Goal: Communication & Community: Answer question/provide support

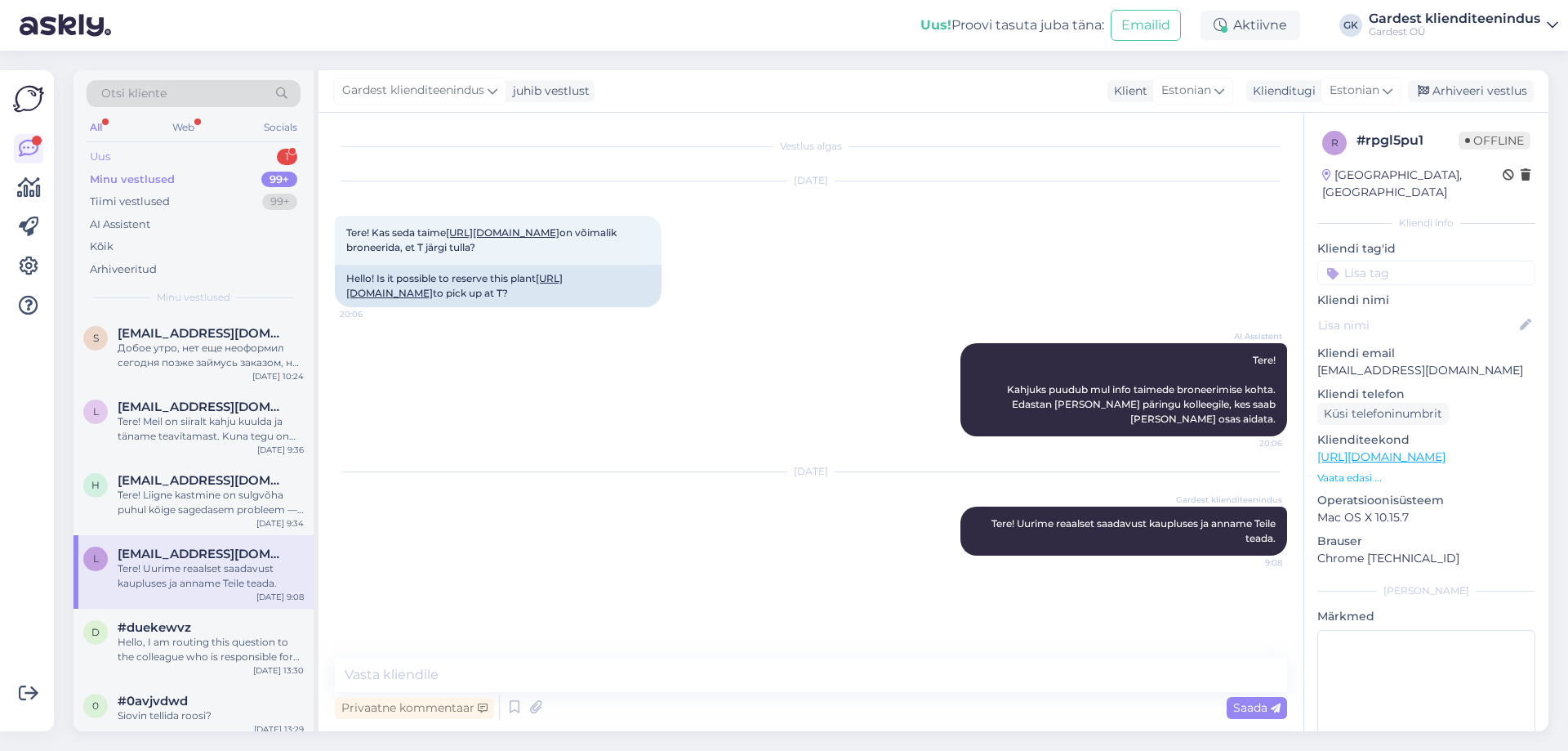
click at [133, 159] on div "Uus 1" at bounding box center [193, 157] width 214 height 23
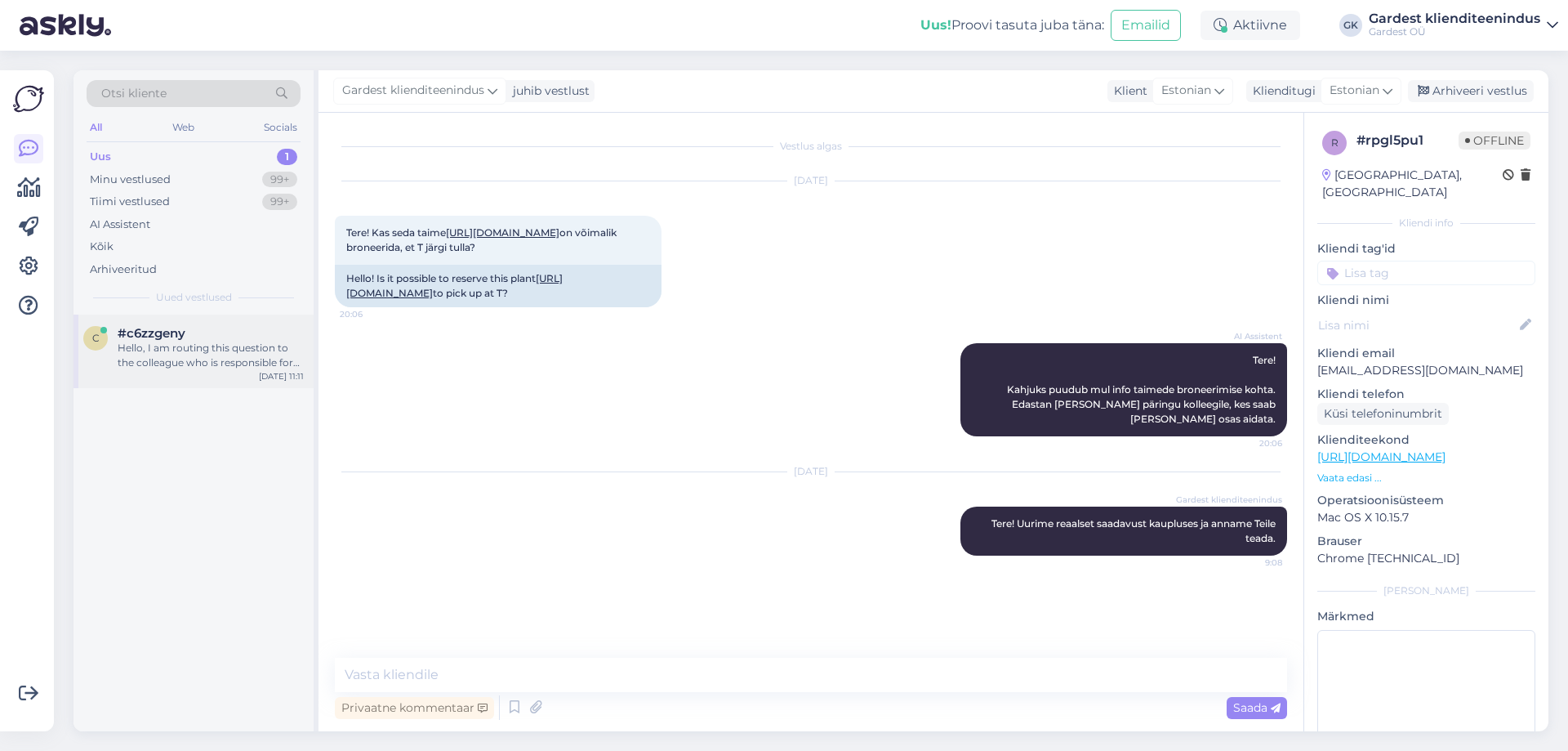
click at [145, 360] on div "Hello, I am routing this question to the colleague who is responsible for this …" at bounding box center [211, 355] width 186 height 30
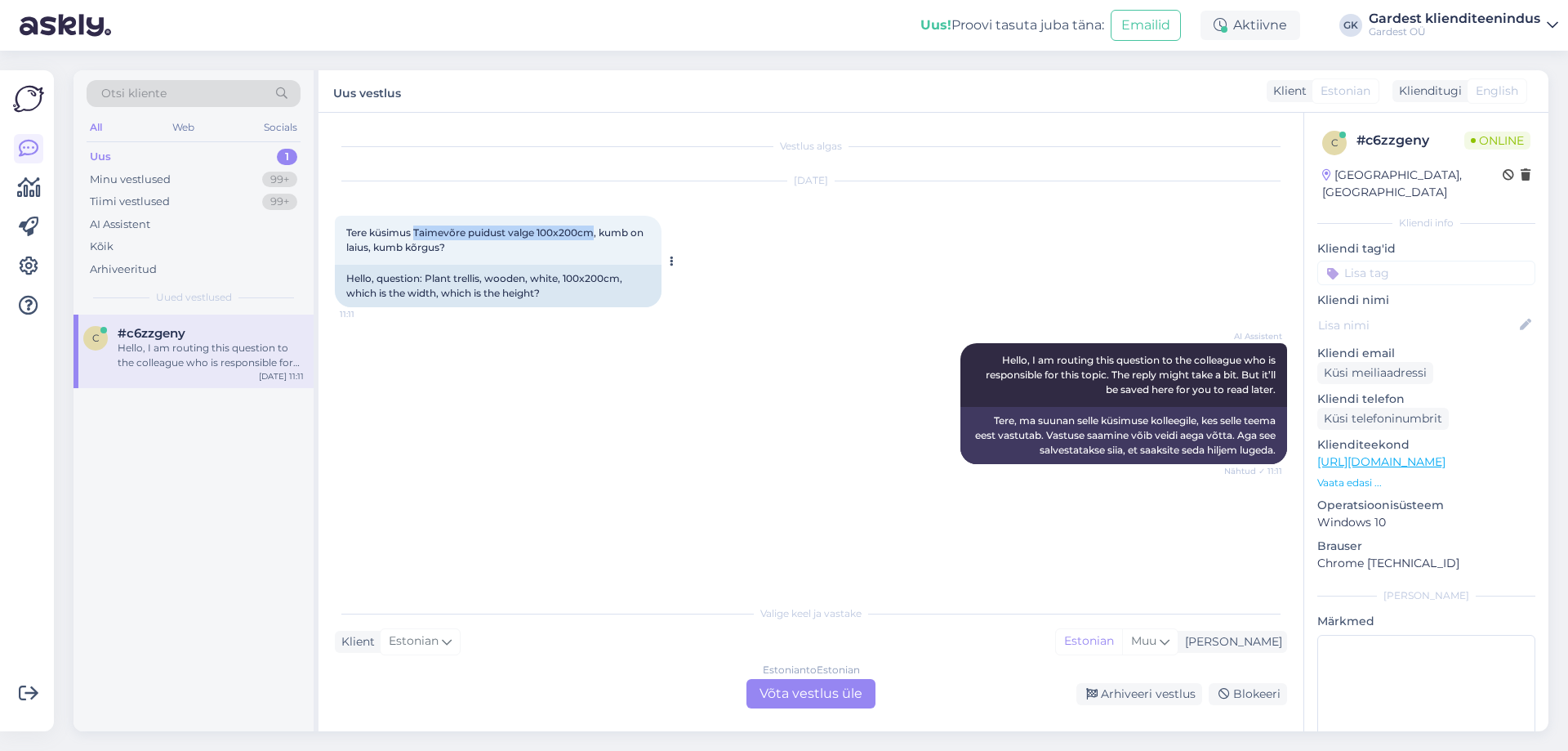
drag, startPoint x: 418, startPoint y: 228, endPoint x: 594, endPoint y: 228, distance: 176.0
click at [594, 228] on span "Tere küsimus Taimevõre puidust valge 100x200cm, kumb on laius, kumb kõrgus?" at bounding box center [496, 240] width 300 height 27
copy span "Taimevõre puidust valge 100x200cm"
click at [119, 176] on div "Minu vestlused" at bounding box center [129, 179] width 81 height 16
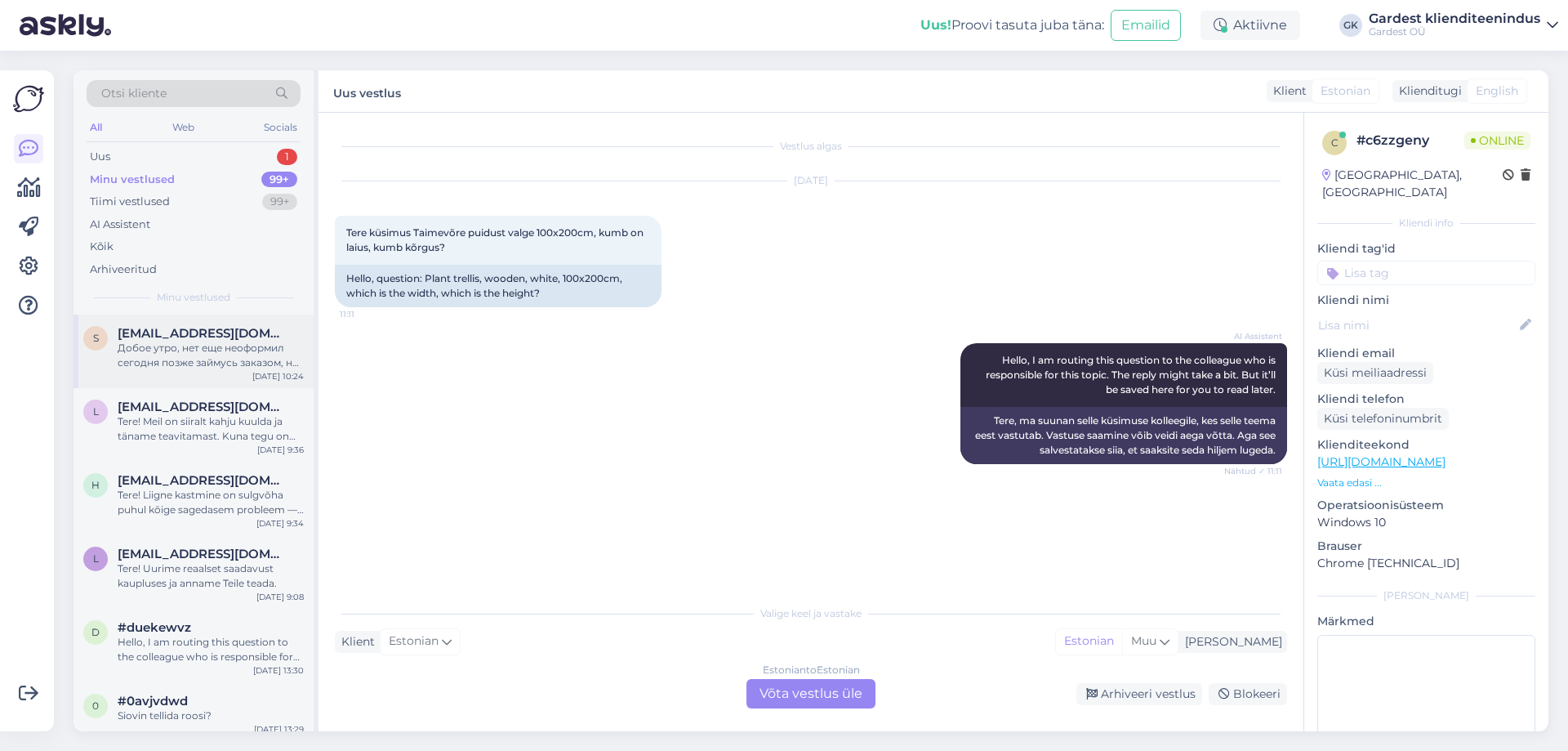
click at [203, 355] on div "Добое утро, нет еще неоформил сегодня позже займусь заказом, не получиться сдел…" at bounding box center [211, 355] width 186 height 30
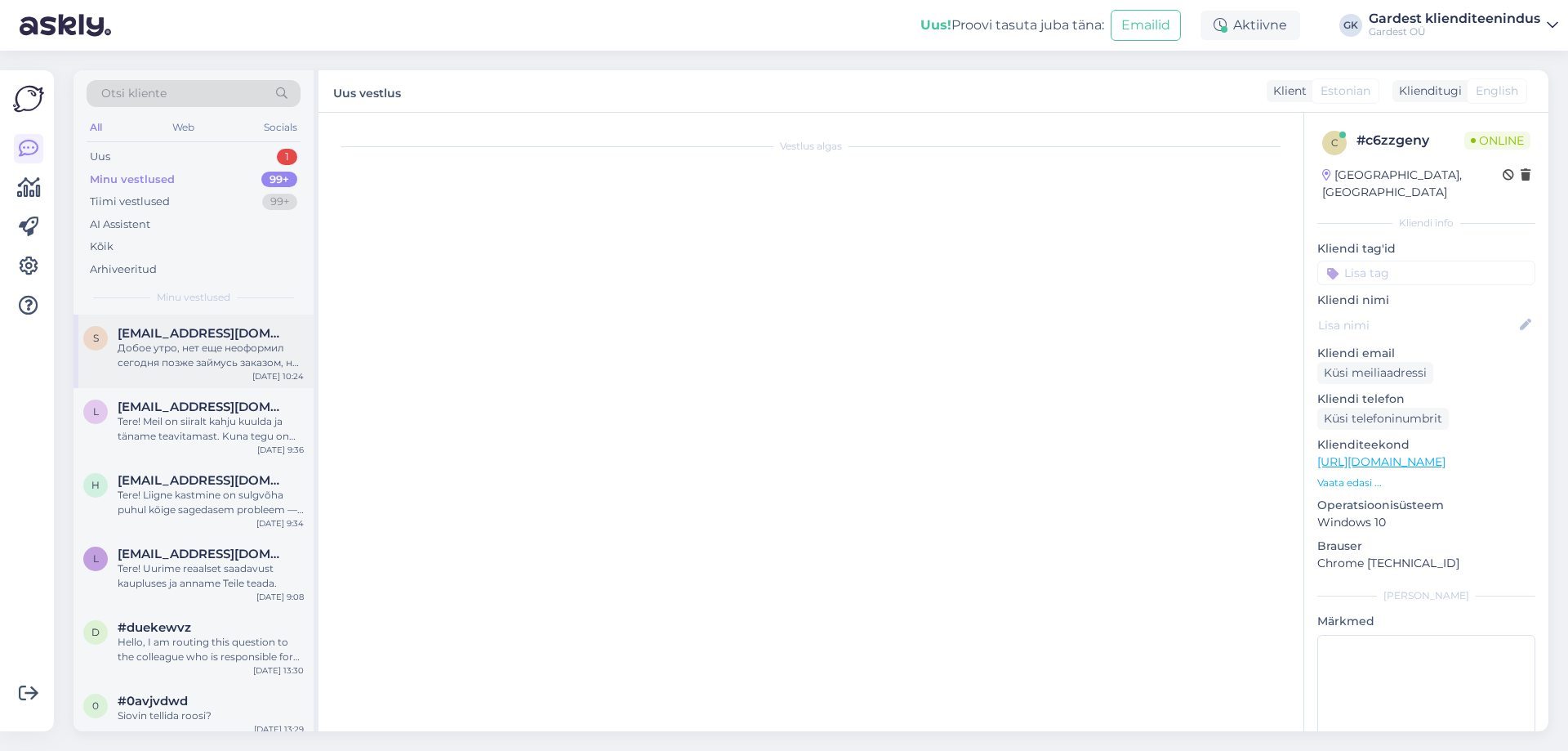
scroll to position [4753, 0]
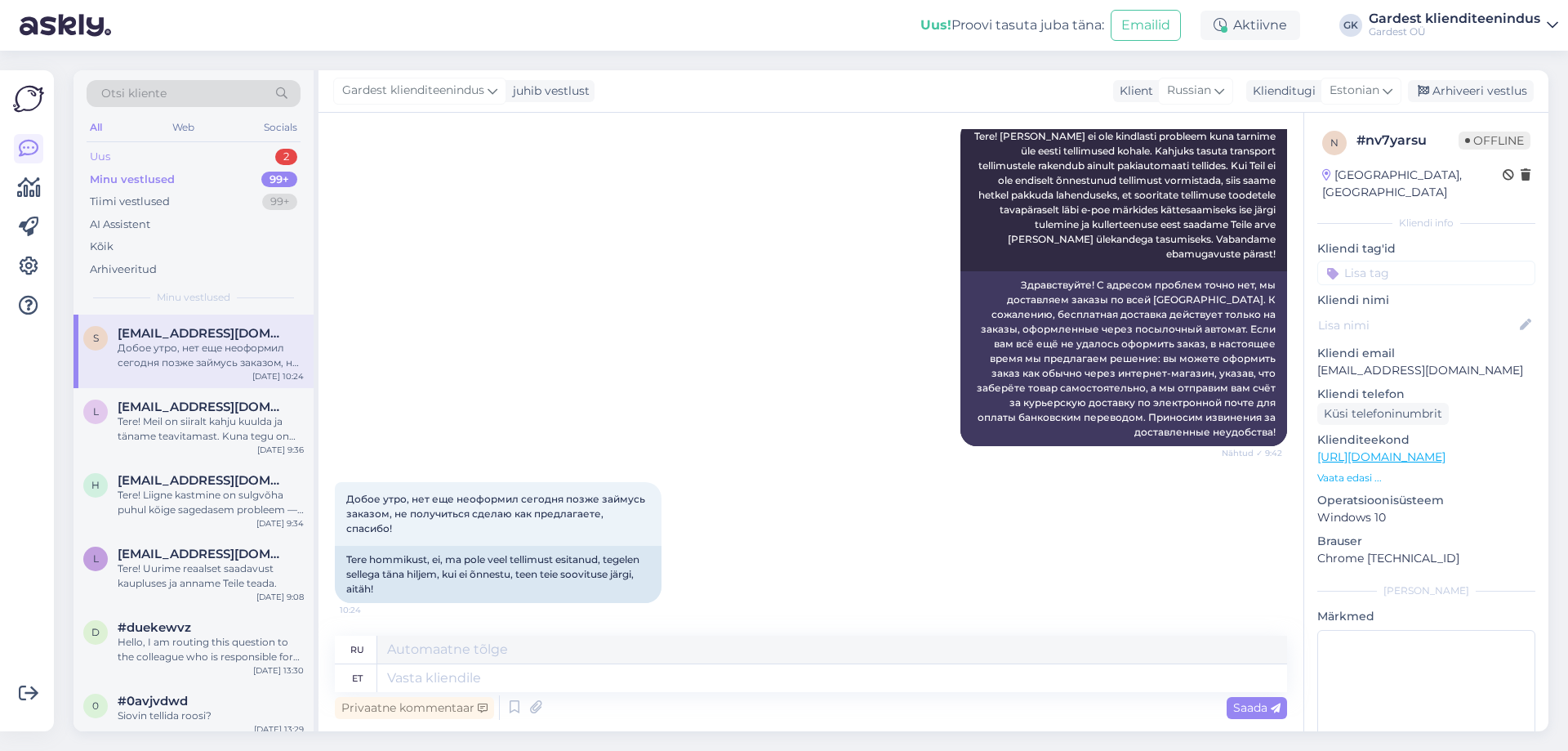
click at [181, 151] on div "Uus 2" at bounding box center [193, 157] width 214 height 23
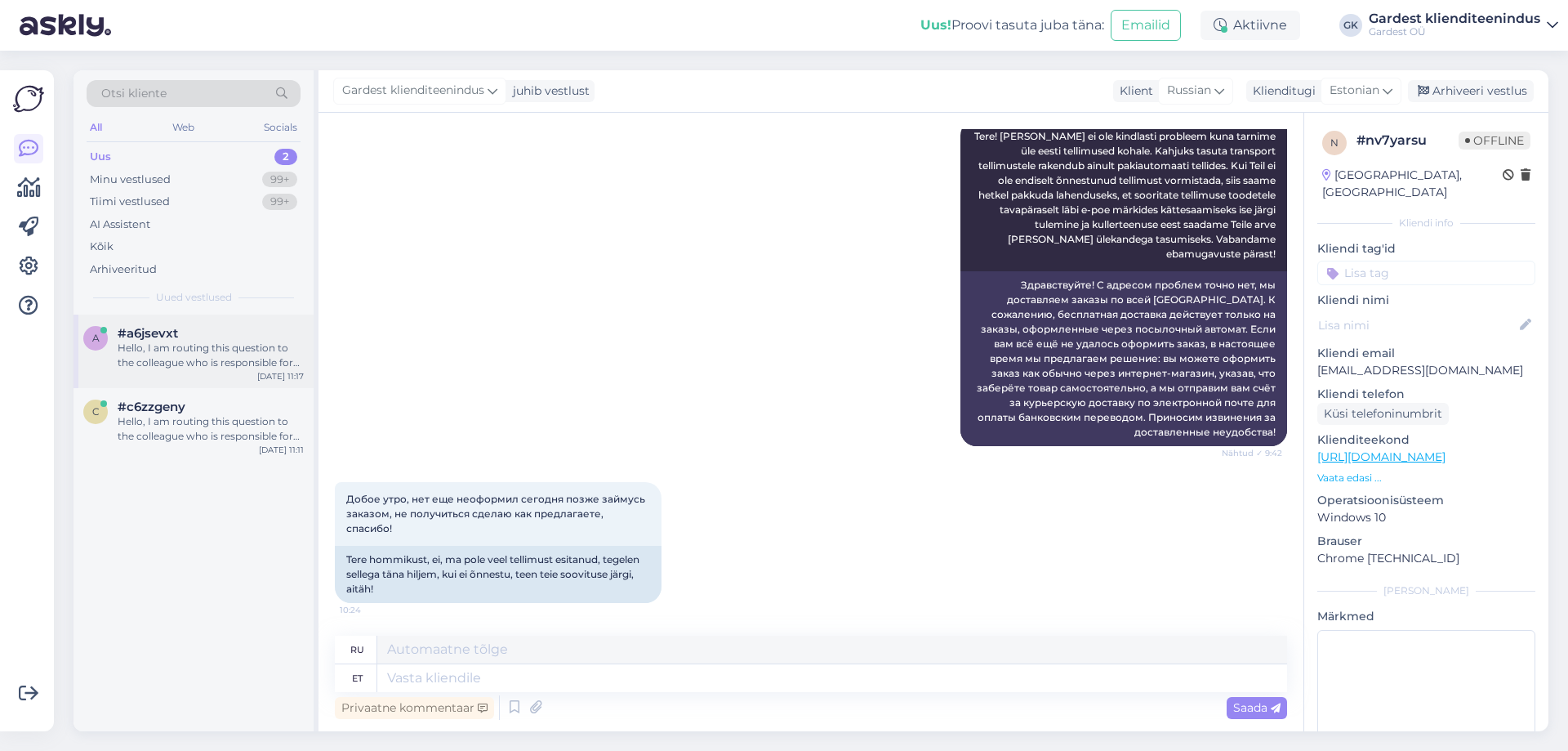
click at [187, 366] on div "Hello, I am routing this question to the colleague who is responsible for this …" at bounding box center [211, 355] width 186 height 30
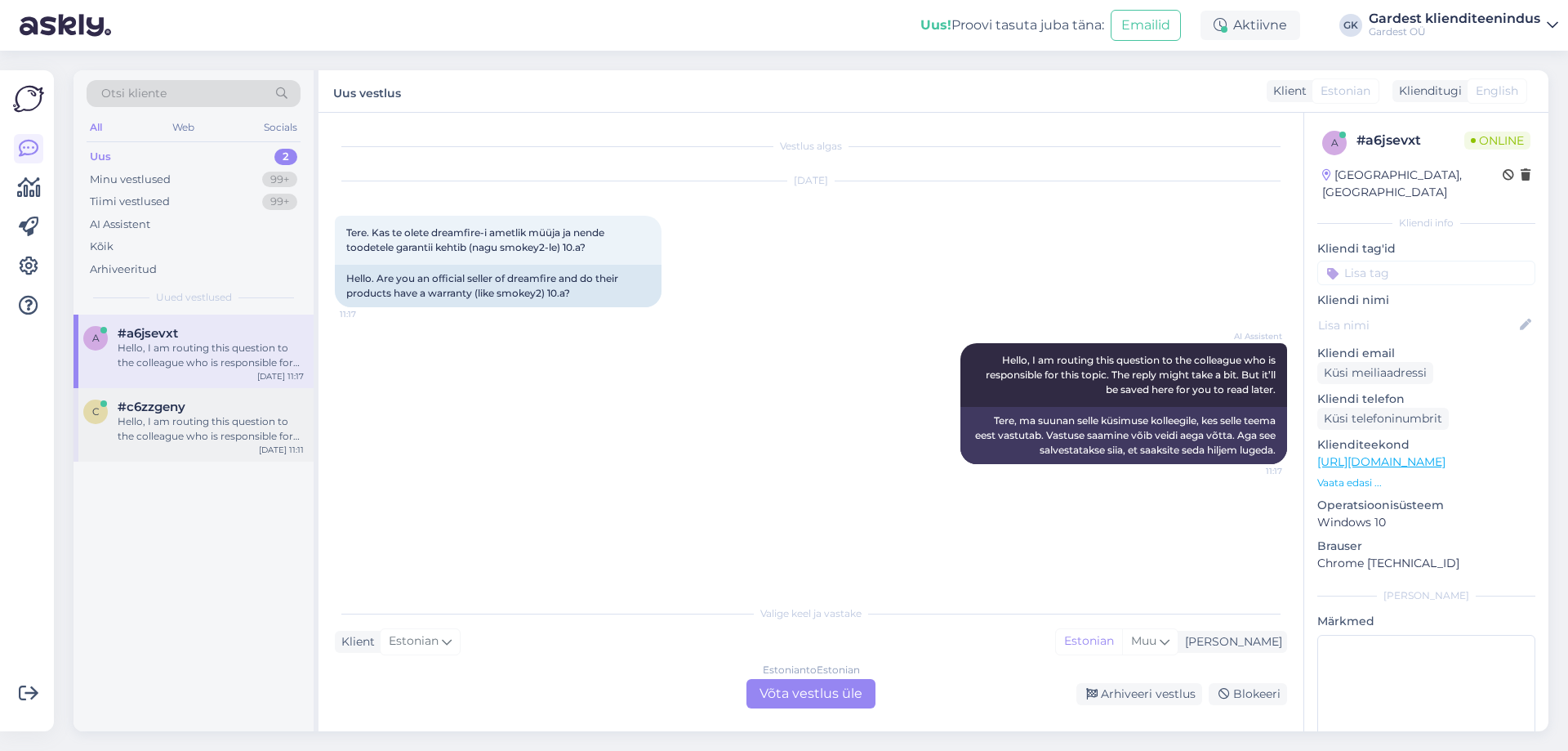
click at [170, 429] on div "Hello, I am routing this question to the colleague who is responsible for this …" at bounding box center [211, 428] width 186 height 30
click at [129, 370] on div "a #a6jsevxt Hello, I am routing this question to the colleague who is responsib…" at bounding box center [193, 350] width 240 height 73
click at [206, 410] on div "#c6zzgeny" at bounding box center [211, 406] width 186 height 14
